Goal: Transaction & Acquisition: Book appointment/travel/reservation

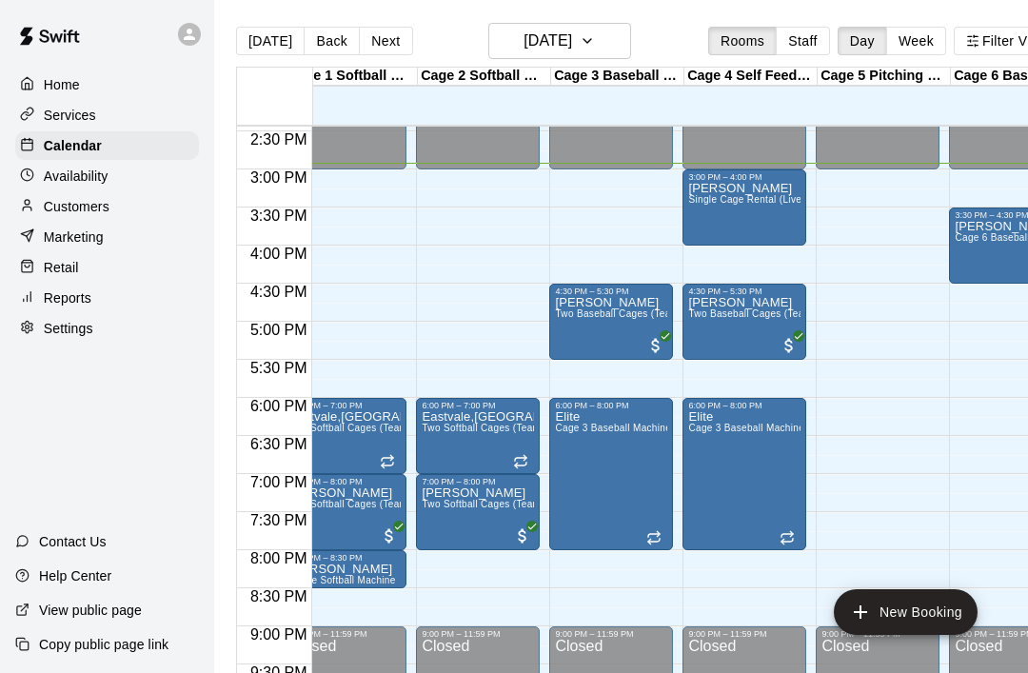
scroll to position [0, 28]
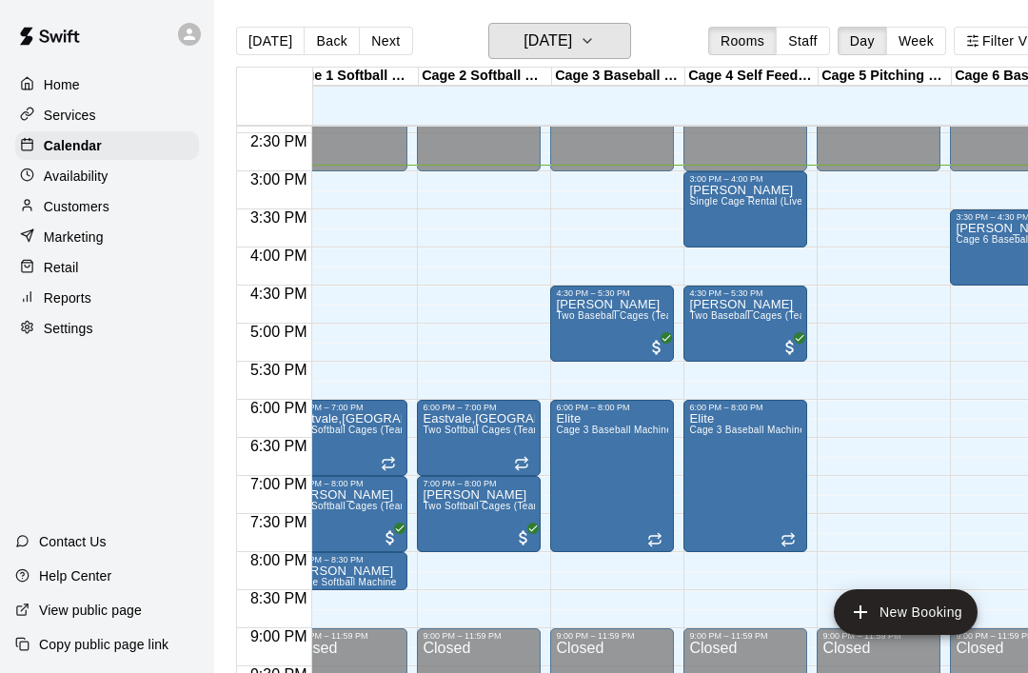
click at [595, 33] on icon "button" at bounding box center [587, 41] width 15 height 23
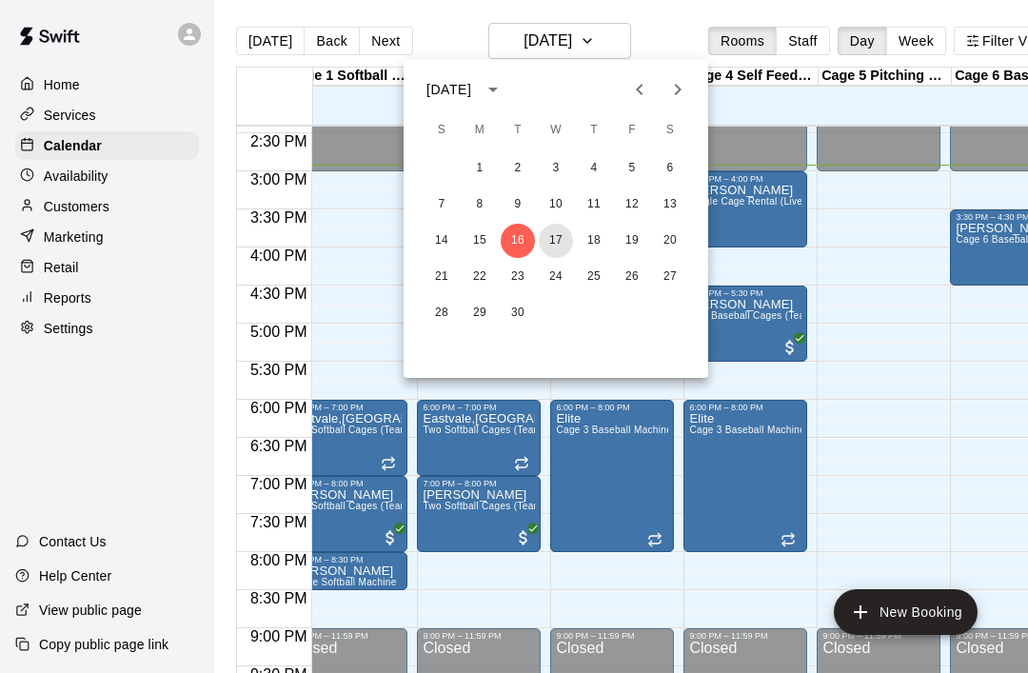
click at [555, 250] on button "17" at bounding box center [556, 241] width 34 height 34
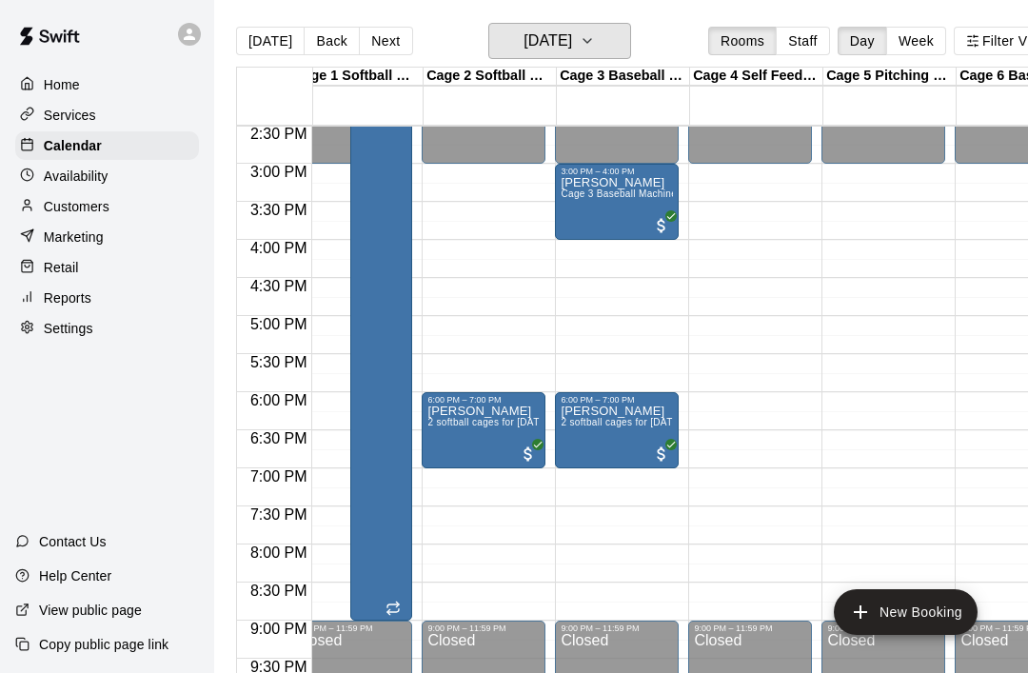
scroll to position [1106, 23]
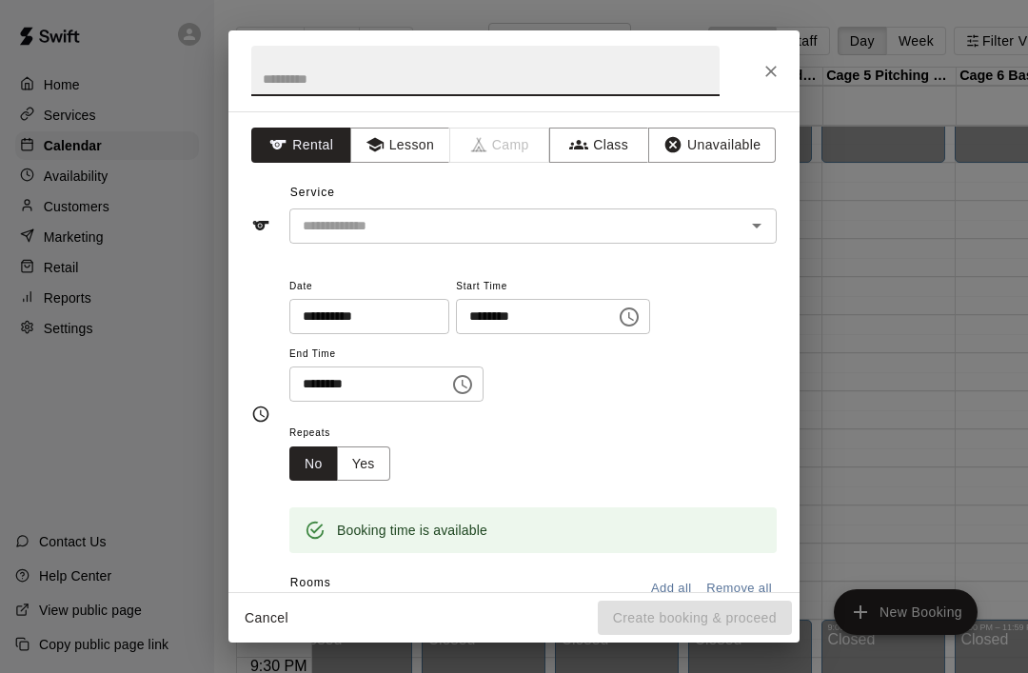
click at [279, 76] on input "text" at bounding box center [485, 71] width 468 height 50
type input "*******"
click at [315, 223] on input "text" at bounding box center [505, 226] width 420 height 24
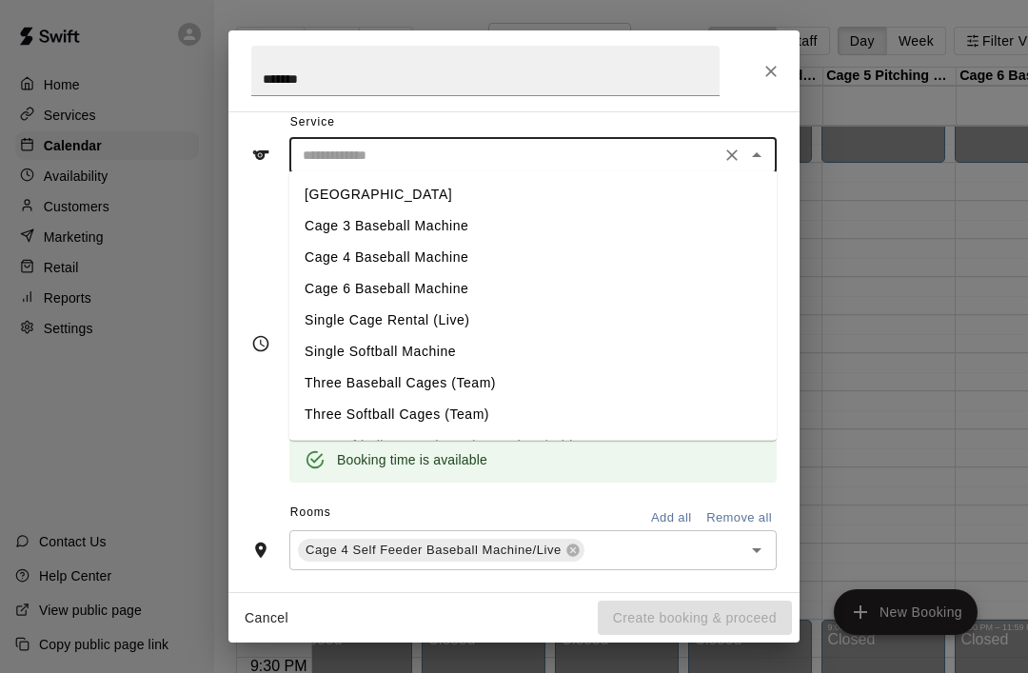
scroll to position [71, 0]
click at [309, 259] on li "Cage 4 Baseball Machine" at bounding box center [532, 257] width 487 height 31
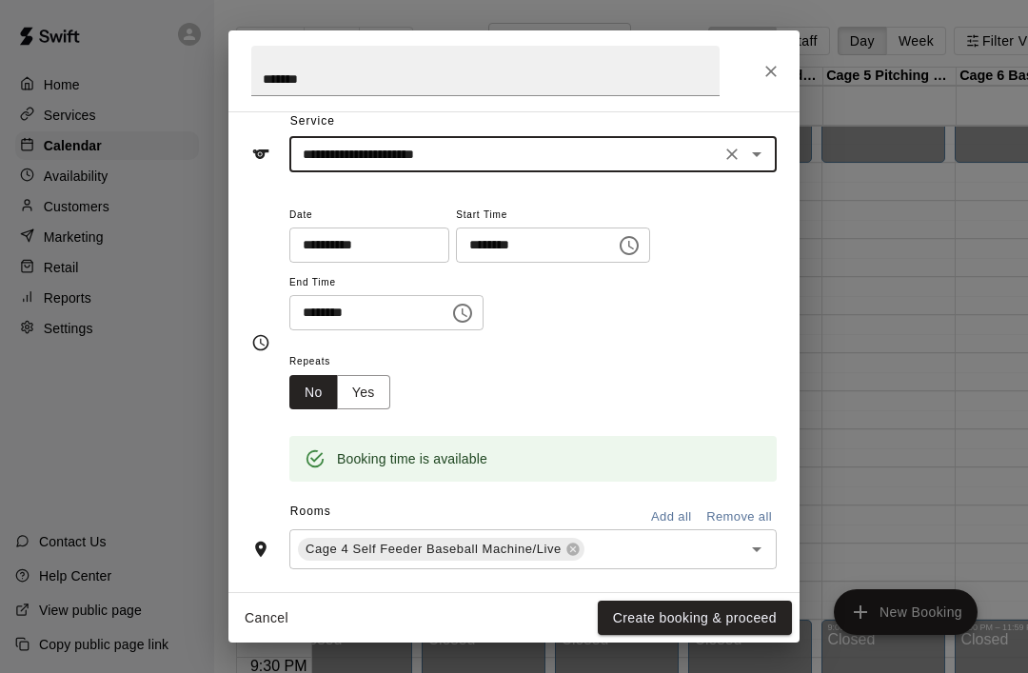
type input "**********"
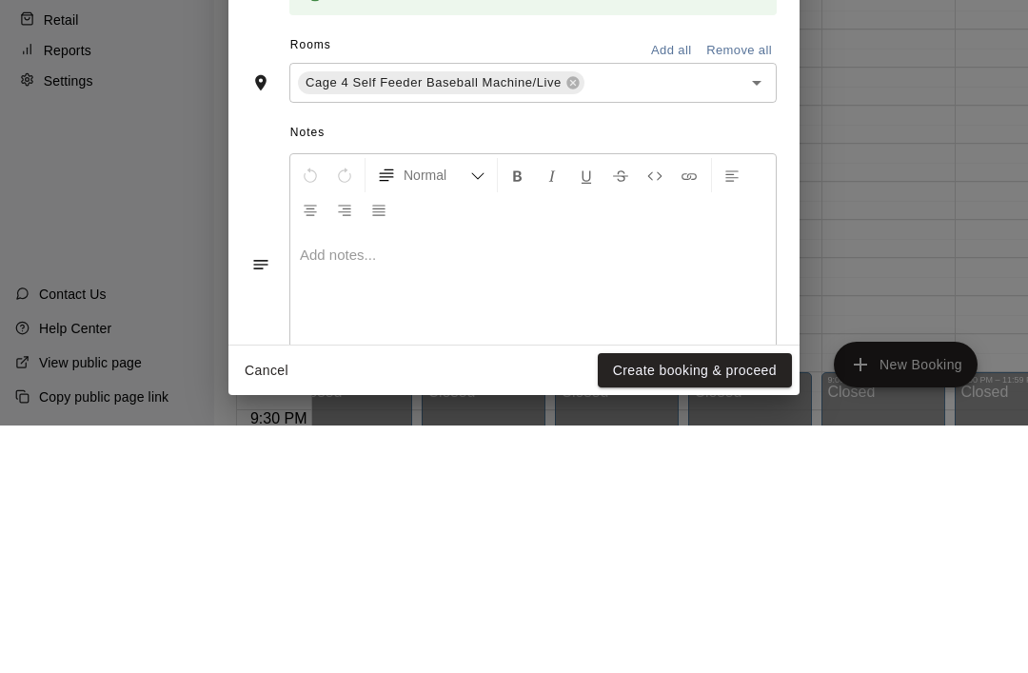
scroll to position [91, 0]
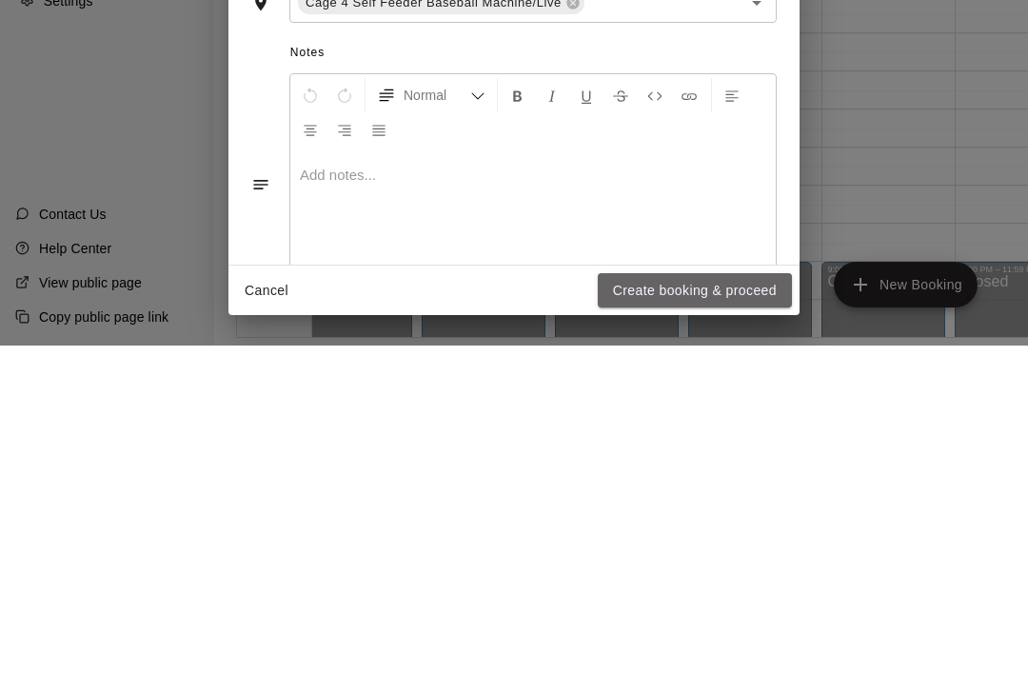
click at [697, 601] on button "Create booking & proceed" at bounding box center [695, 618] width 194 height 35
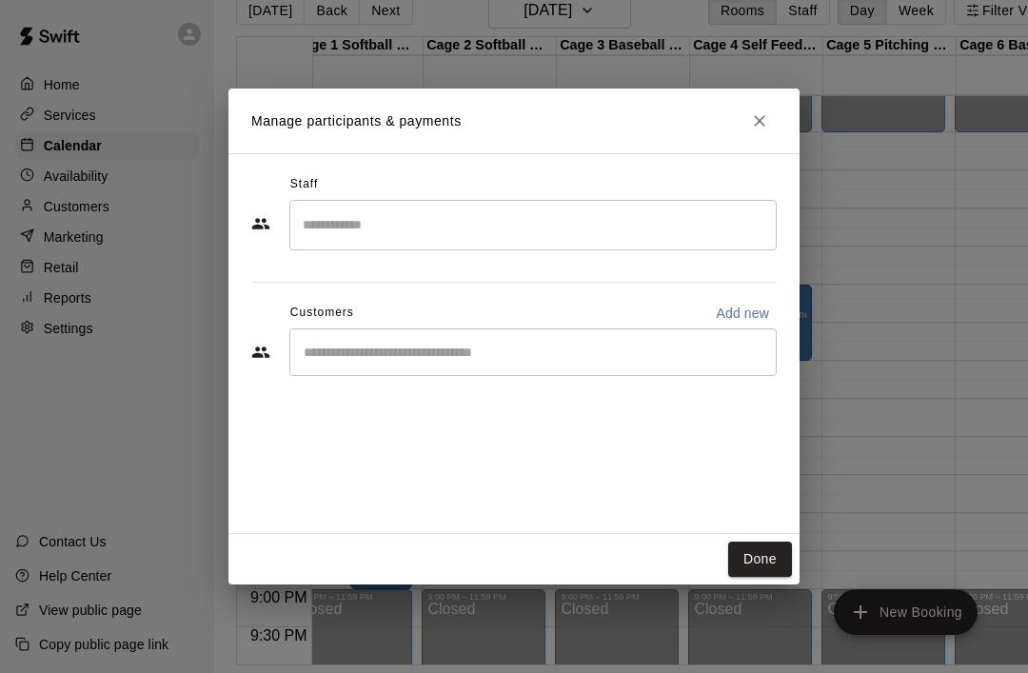
click at [759, 577] on button "Done" at bounding box center [760, 559] width 64 height 35
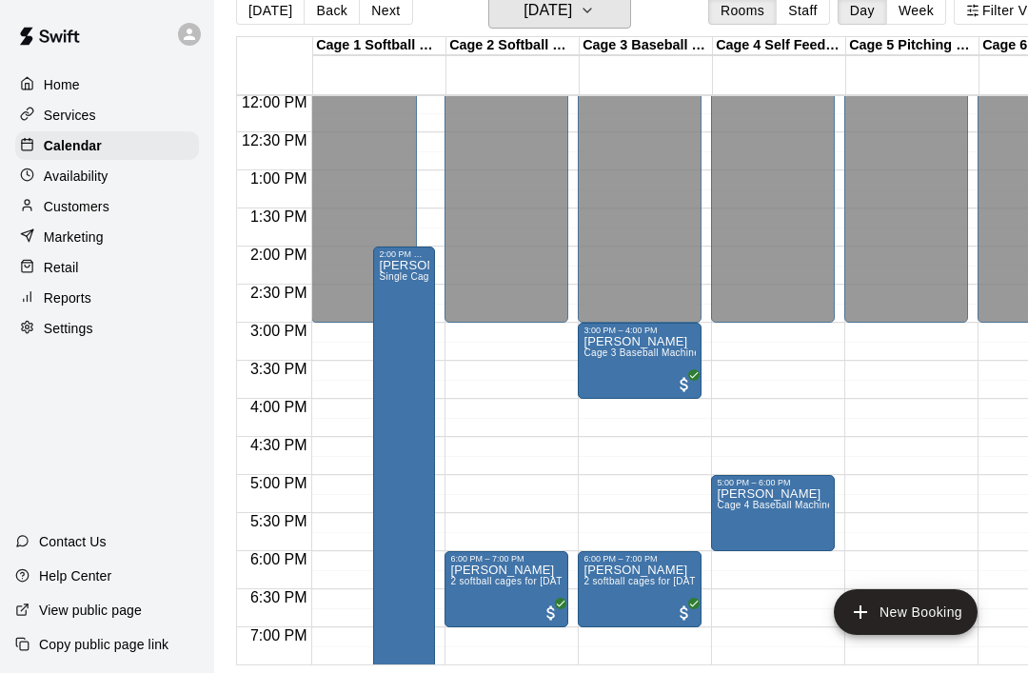
scroll to position [0, 0]
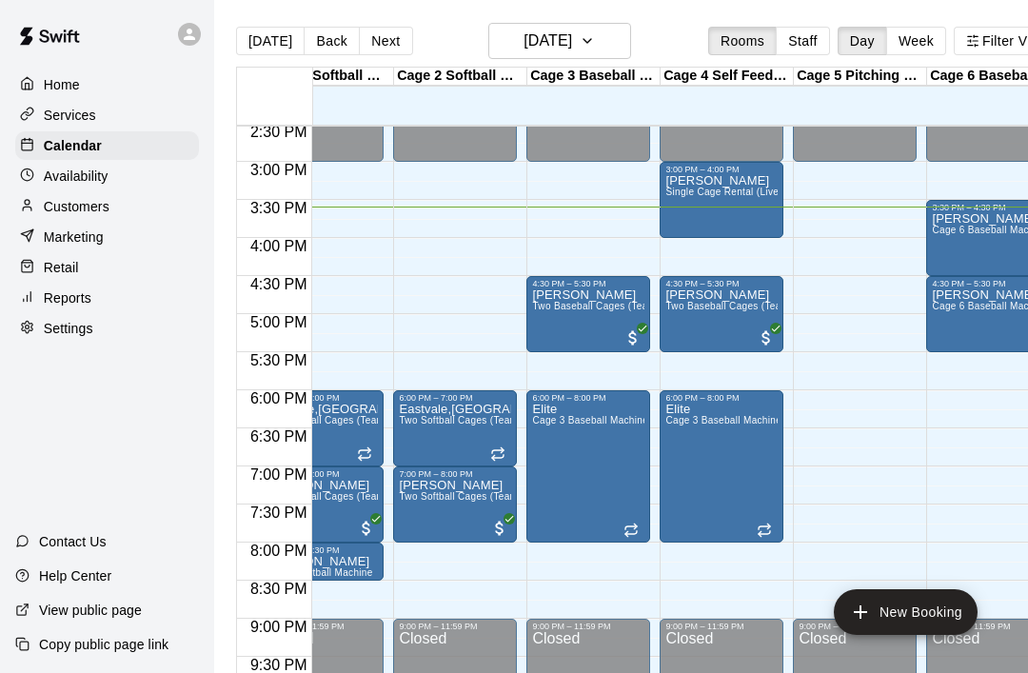
scroll to position [14, 0]
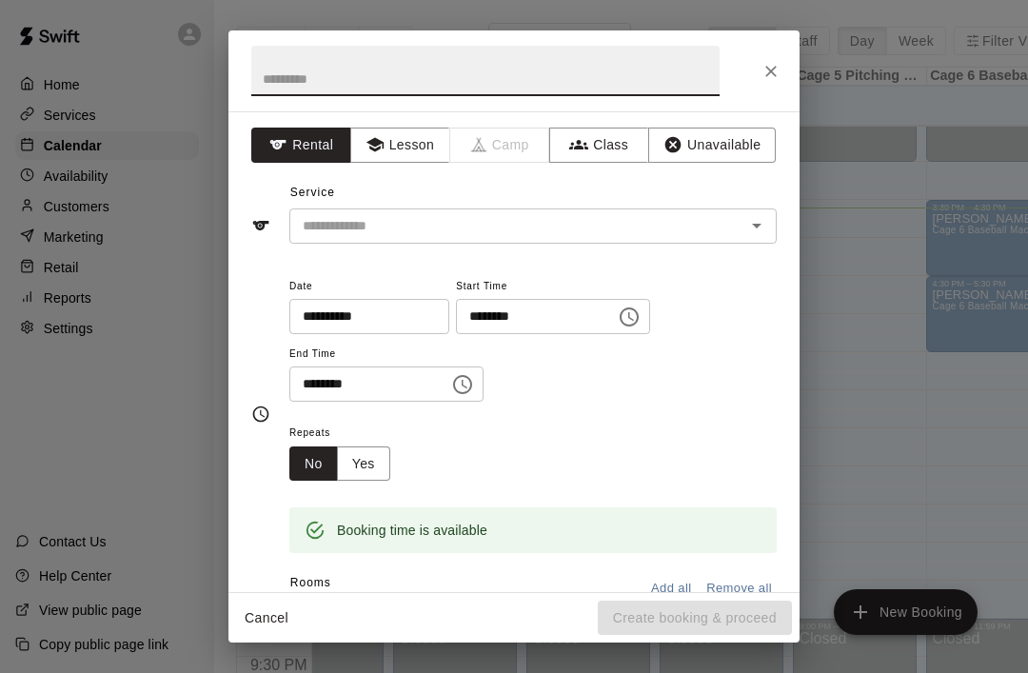
click at [277, 81] on input "text" at bounding box center [485, 71] width 468 height 50
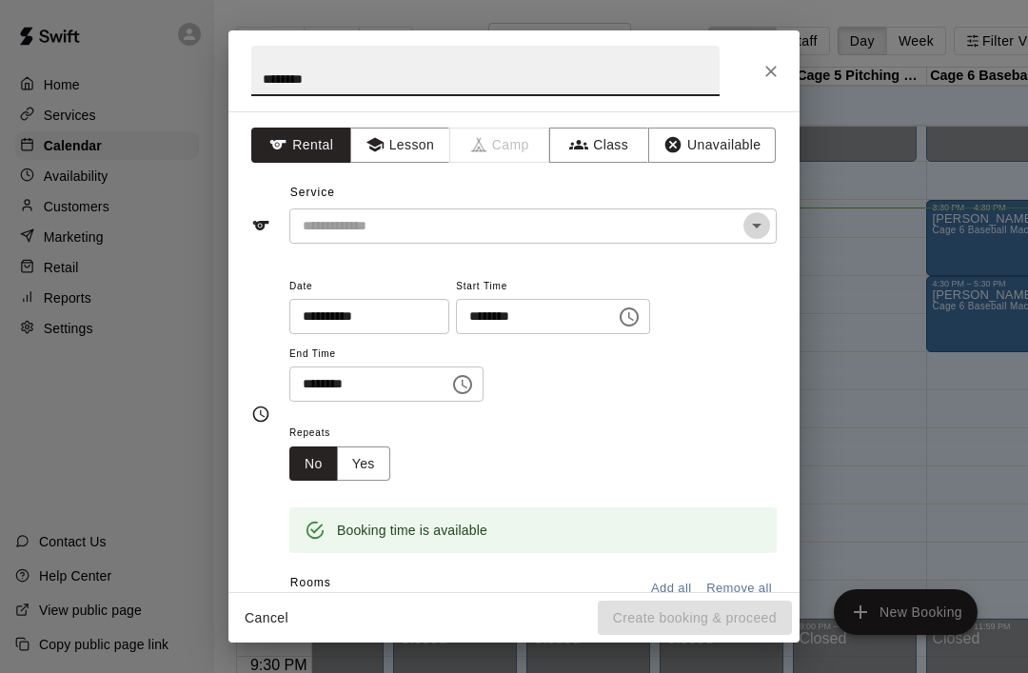
click at [746, 227] on icon "Open" at bounding box center [756, 225] width 23 height 23
type input "*******"
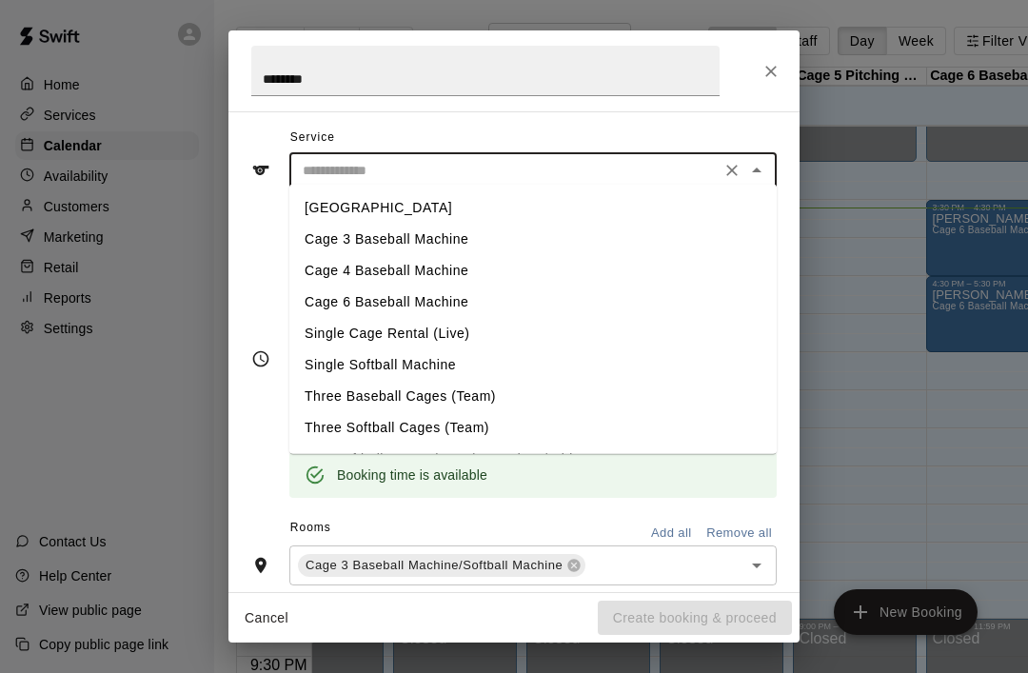
scroll to position [57, 0]
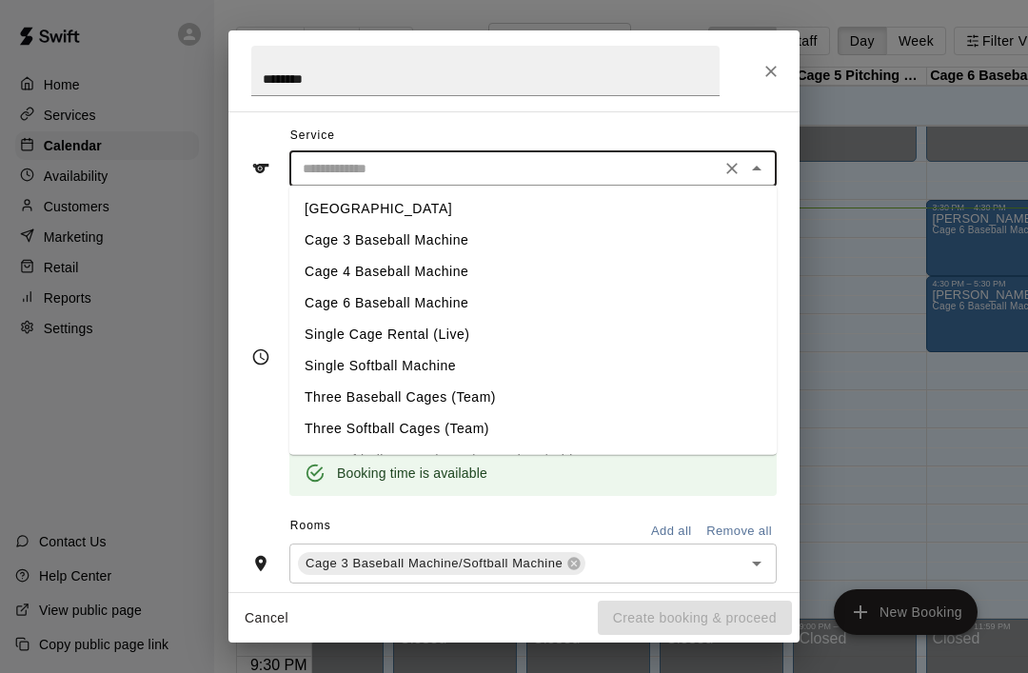
click at [306, 236] on li "Cage 3 Baseball Machine" at bounding box center [532, 240] width 487 height 31
type input "**********"
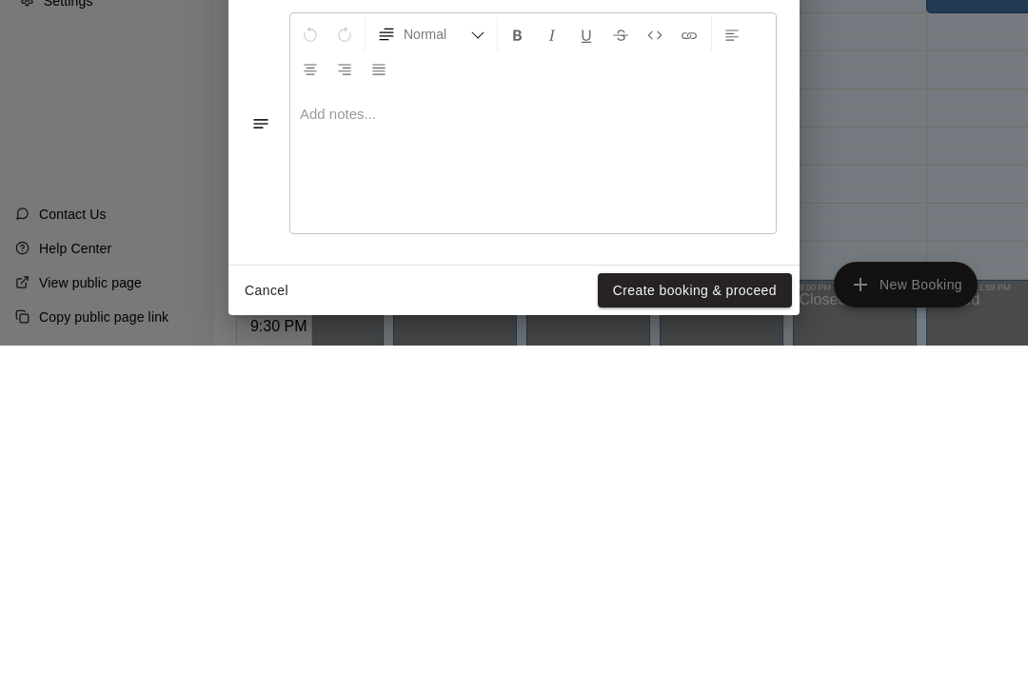
scroll to position [14, 0]
click at [720, 601] on button "Create booking & proceed" at bounding box center [695, 618] width 194 height 35
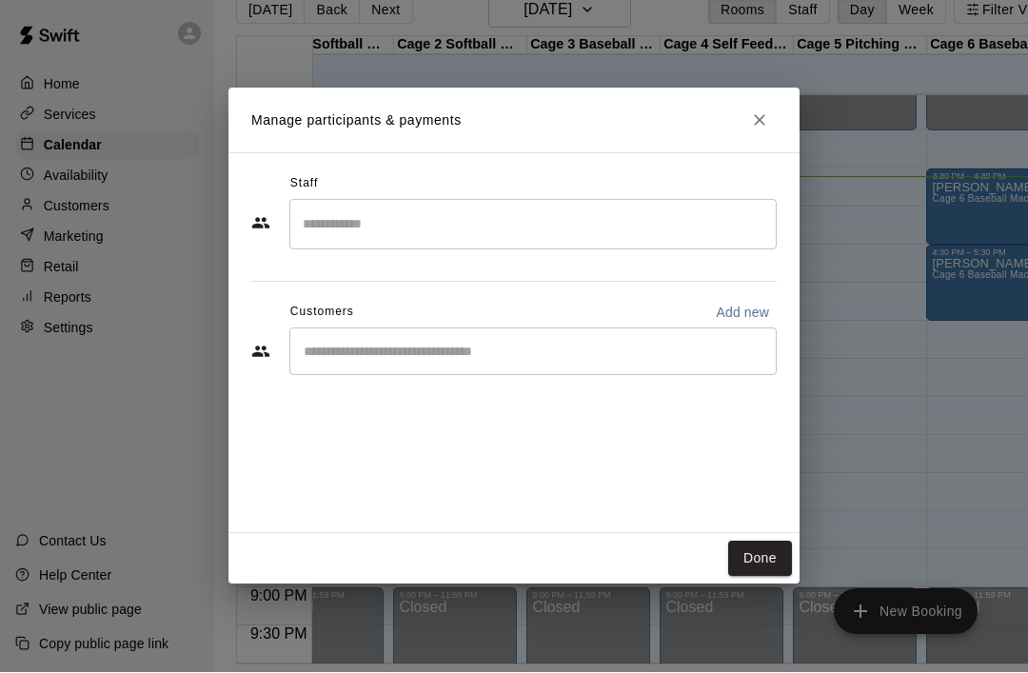
scroll to position [24, 0]
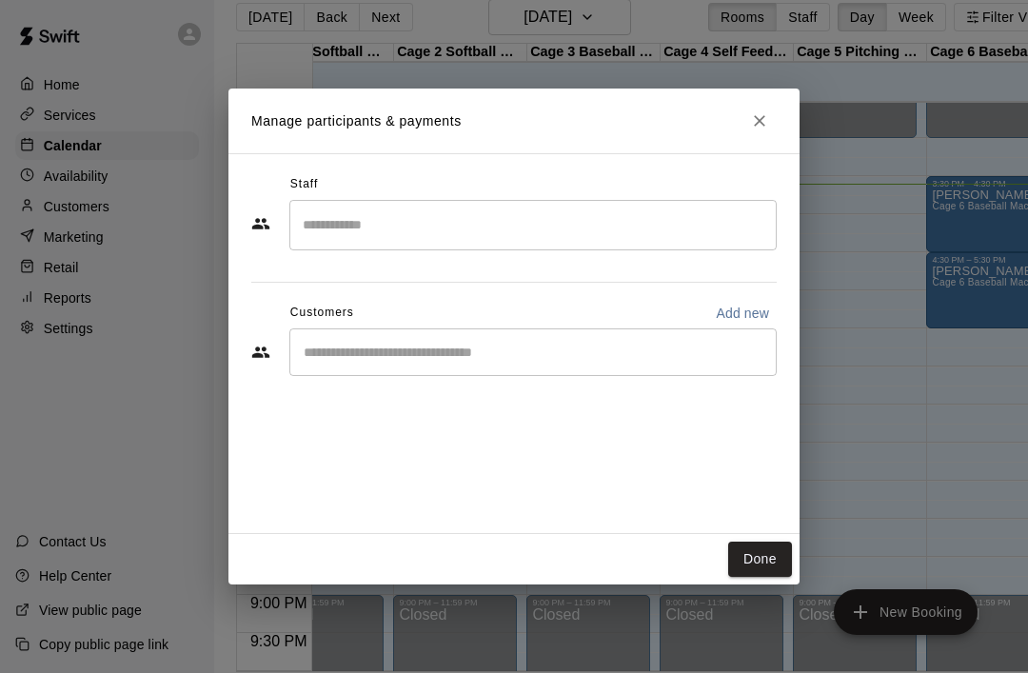
click at [749, 577] on button "Done" at bounding box center [760, 559] width 64 height 35
